Goal: Communication & Community: Answer question/provide support

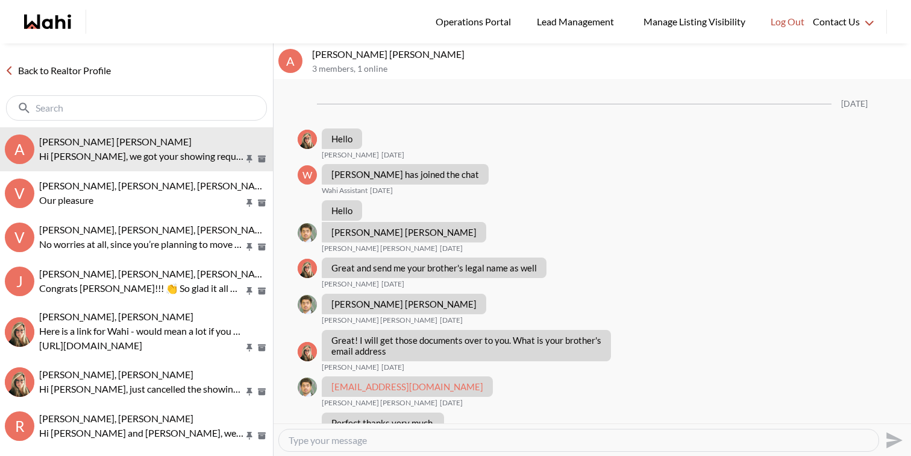
scroll to position [1095, 0]
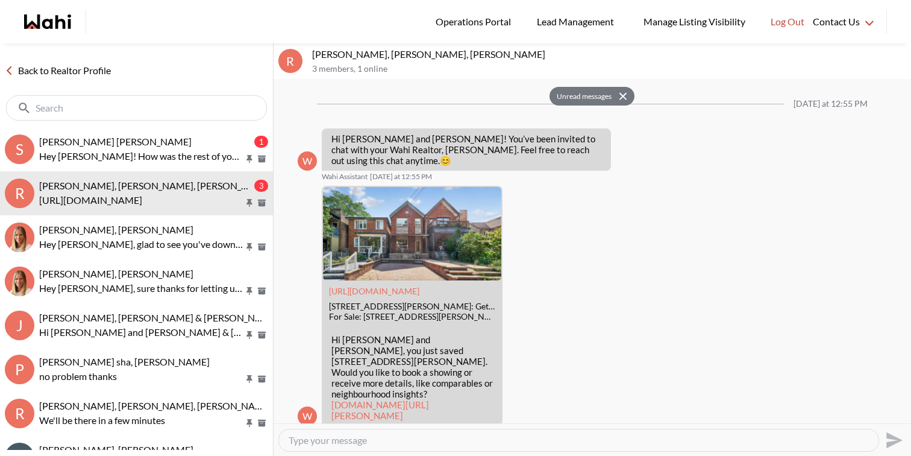
scroll to position [1664, 0]
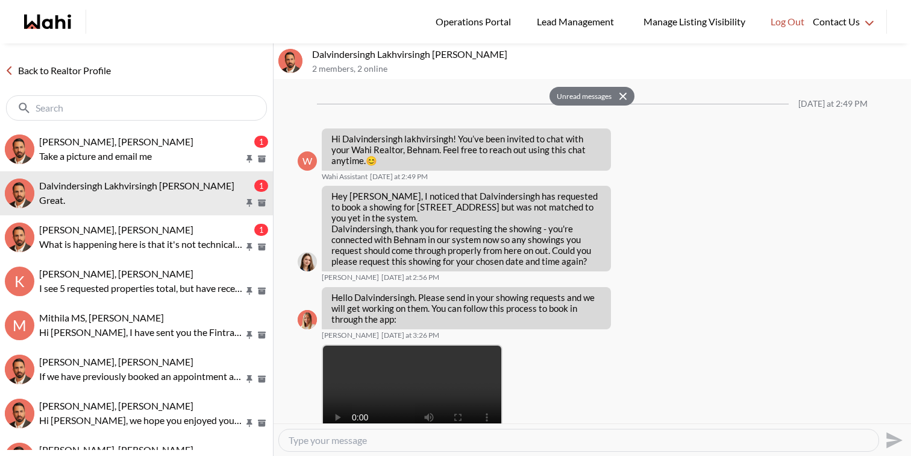
scroll to position [596, 0]
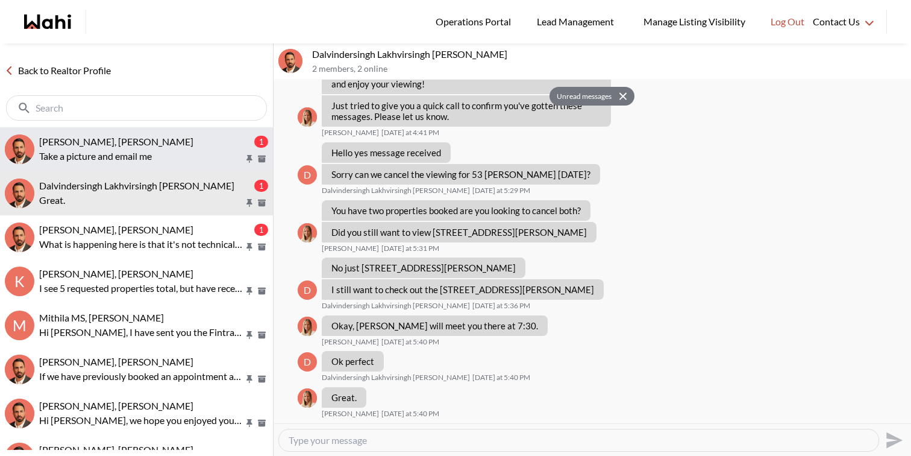
click at [140, 134] on button "[PERSON_NAME], [PERSON_NAME] 1 Take a picture and email me" at bounding box center [136, 149] width 273 height 44
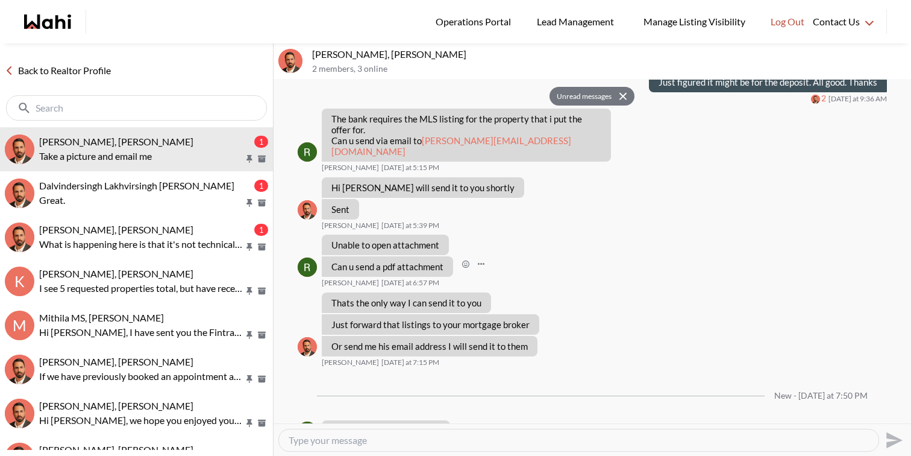
scroll to position [1430, 0]
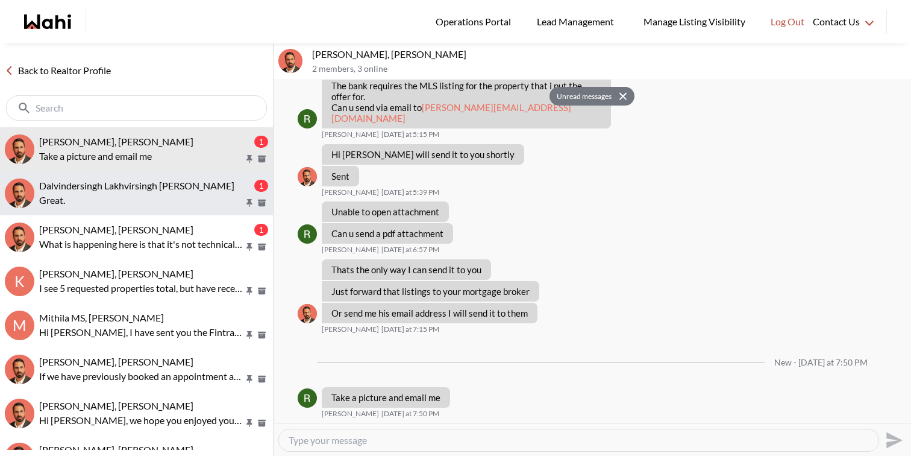
click at [188, 189] on span "Dalvindersingh Lakhvirsingh [PERSON_NAME]" at bounding box center [136, 185] width 195 height 11
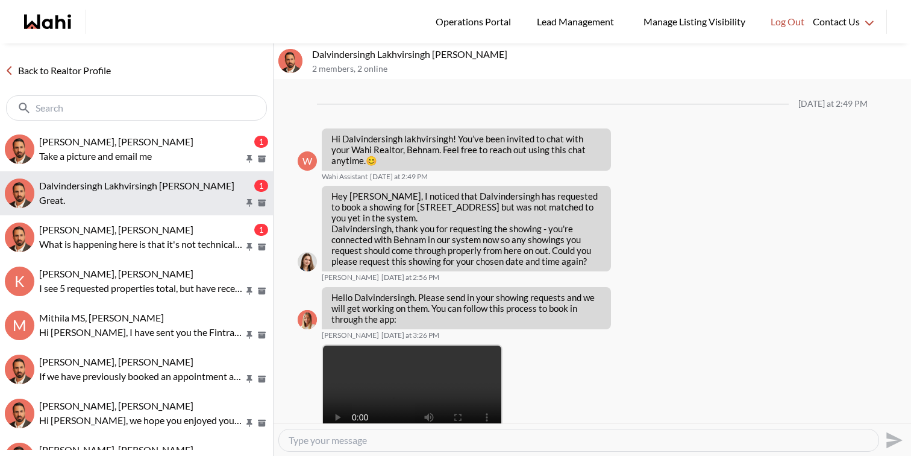
scroll to position [547, 0]
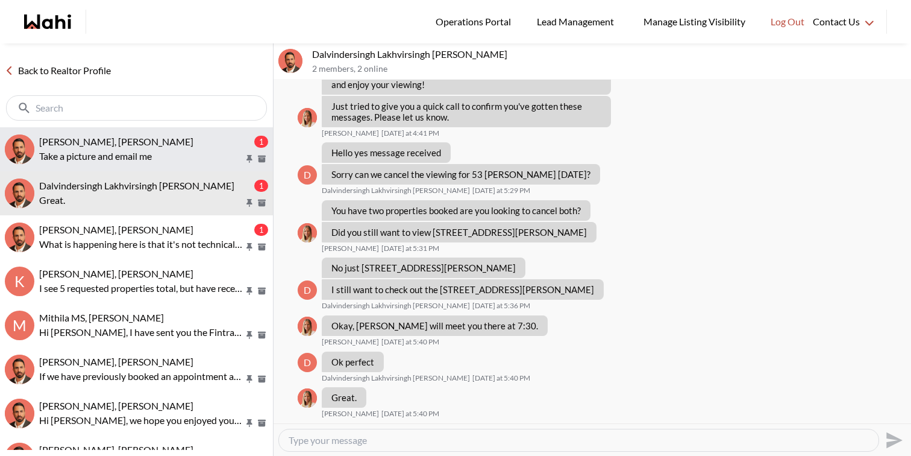
click at [198, 143] on div "[PERSON_NAME], [PERSON_NAME]" at bounding box center [145, 142] width 213 height 12
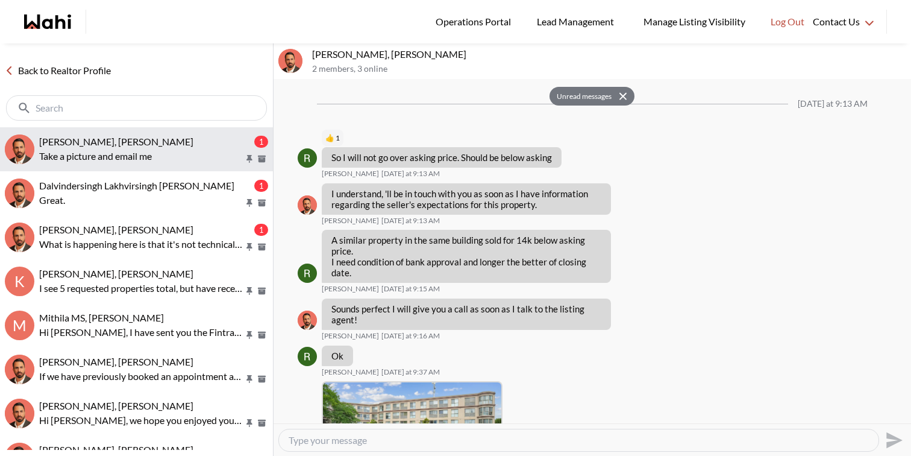
scroll to position [1430, 0]
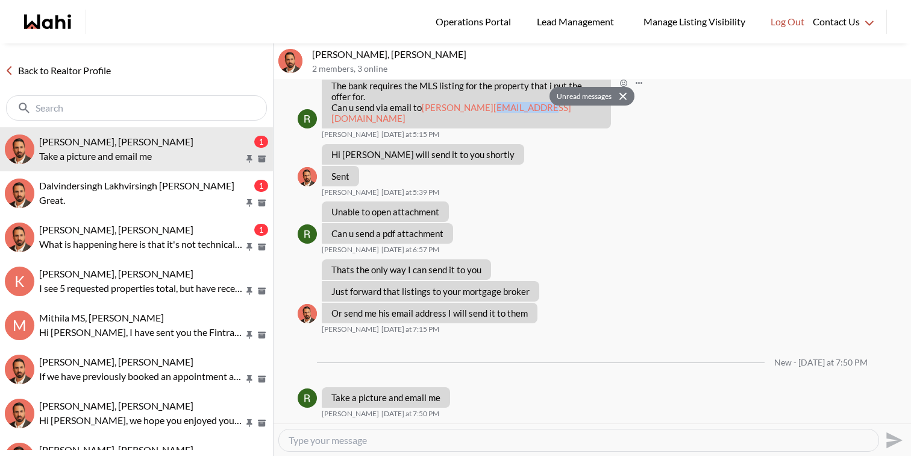
drag, startPoint x: 441, startPoint y: 121, endPoint x: 391, endPoint y: 114, distance: 50.5
click at [391, 114] on p "The bank requires the MLS listing for the property that i put the offer for. Ca…" at bounding box center [466, 101] width 270 height 43
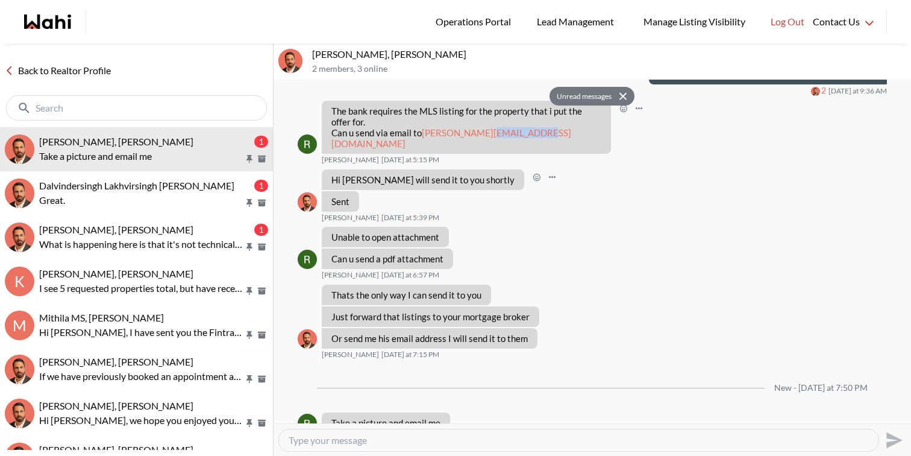
scroll to position [1379, 0]
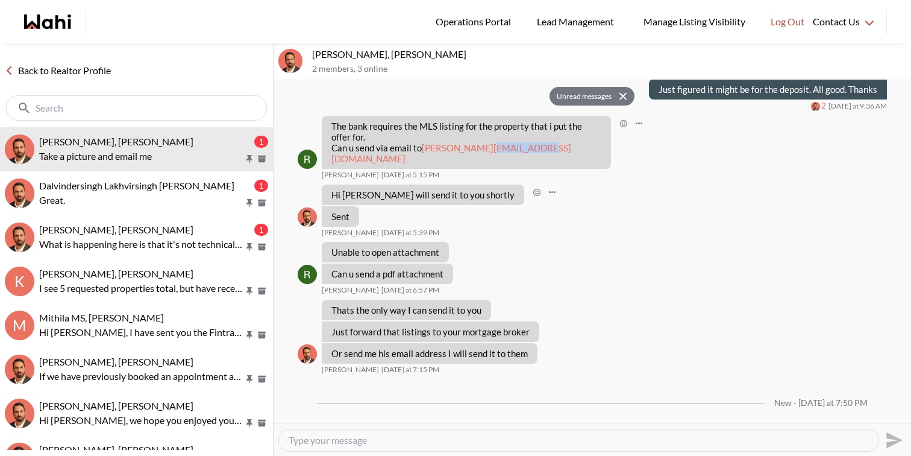
copy link "@[DOMAIN_NAME]"
